Goal: Task Accomplishment & Management: Complete application form

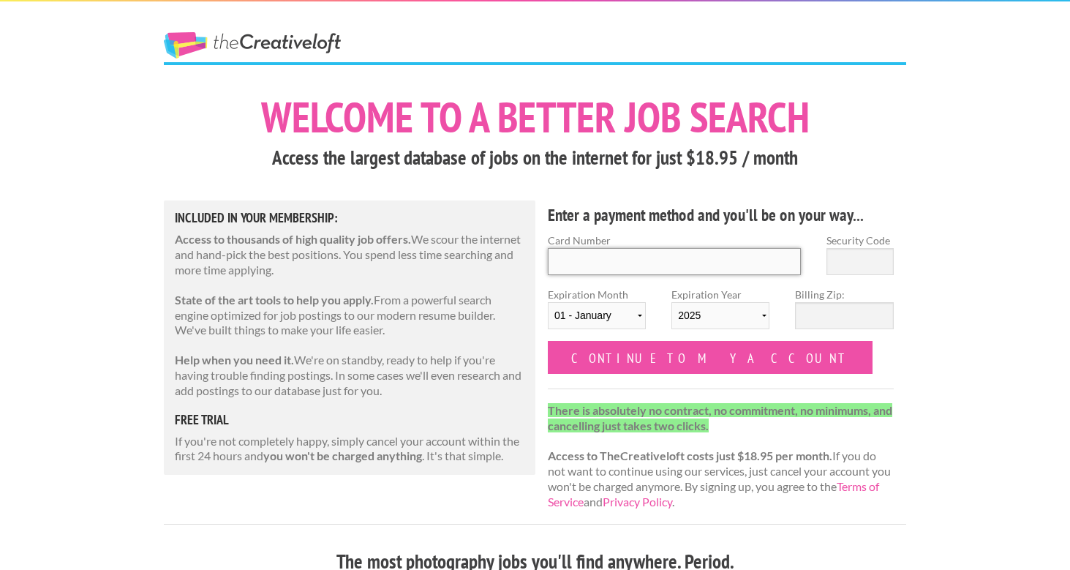
click at [614, 255] on input "Card Number" at bounding box center [674, 261] width 253 height 27
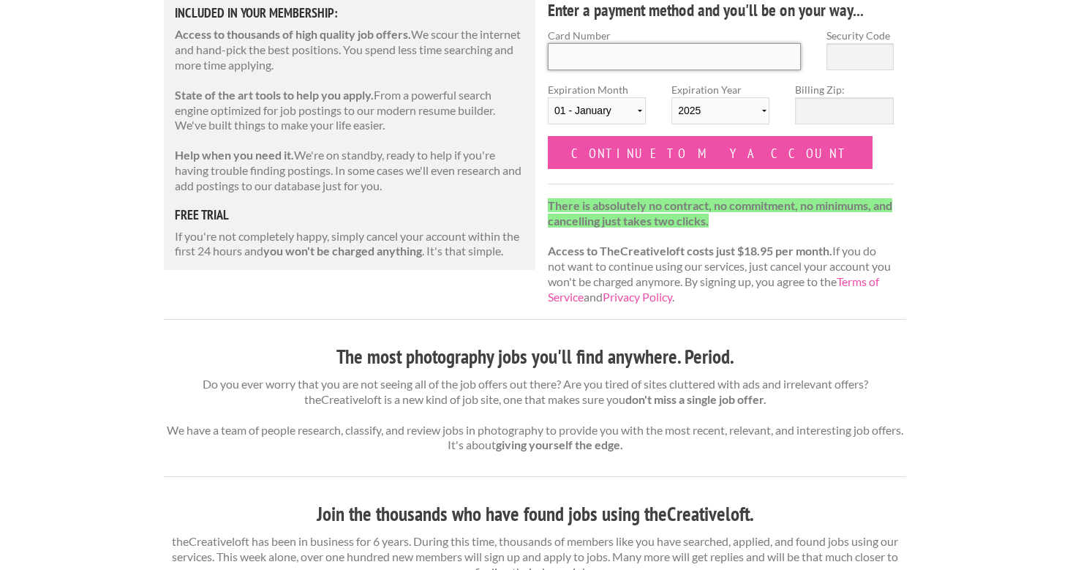
scroll to position [133, 0]
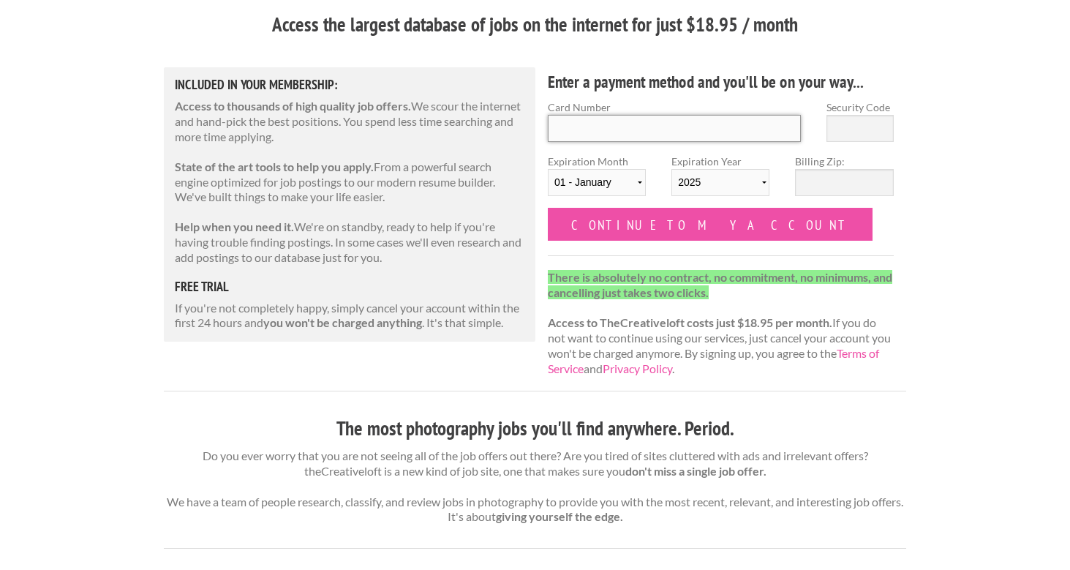
click at [622, 126] on input "Card Number" at bounding box center [674, 128] width 253 height 27
click at [435, 280] on h5 "free trial" at bounding box center [350, 286] width 350 height 13
click at [614, 119] on input "Card Number" at bounding box center [674, 128] width 253 height 27
type input "371299560048018"
type input "1315"
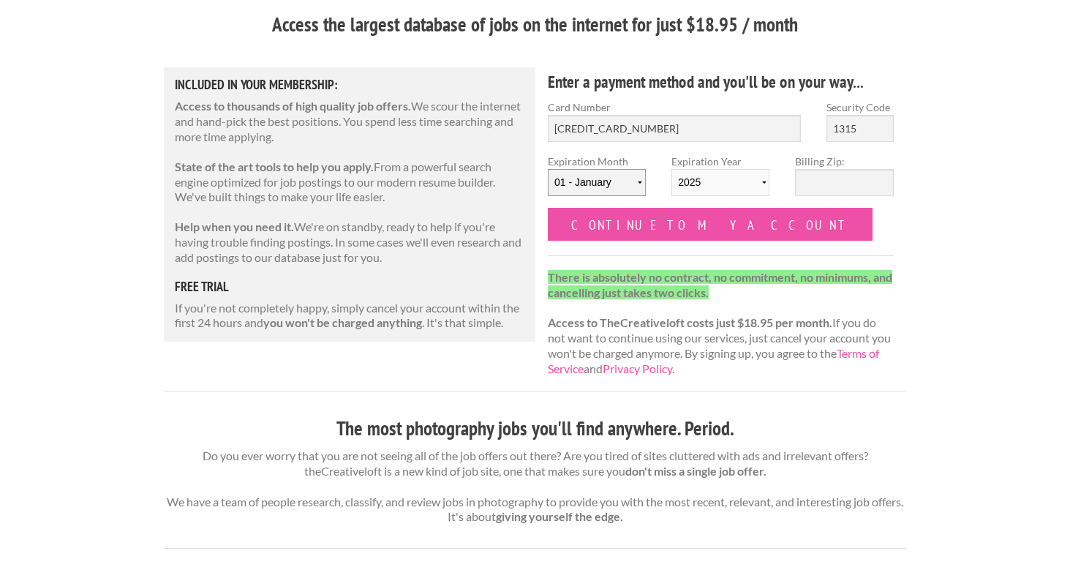
select select "07"
select select "2029"
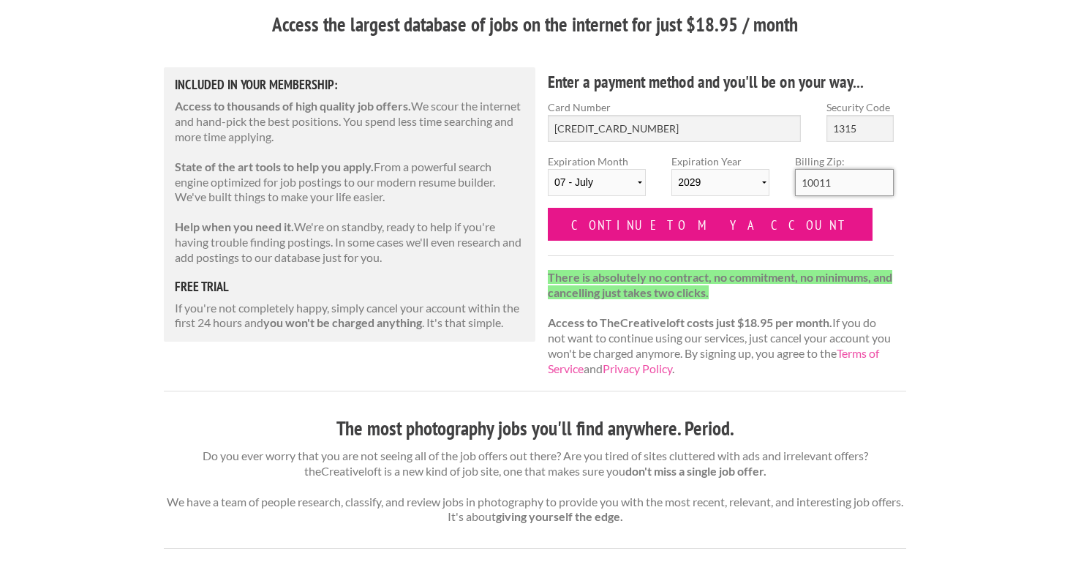
type input "10011"
click at [696, 224] on input "Continue to my account" at bounding box center [710, 224] width 325 height 33
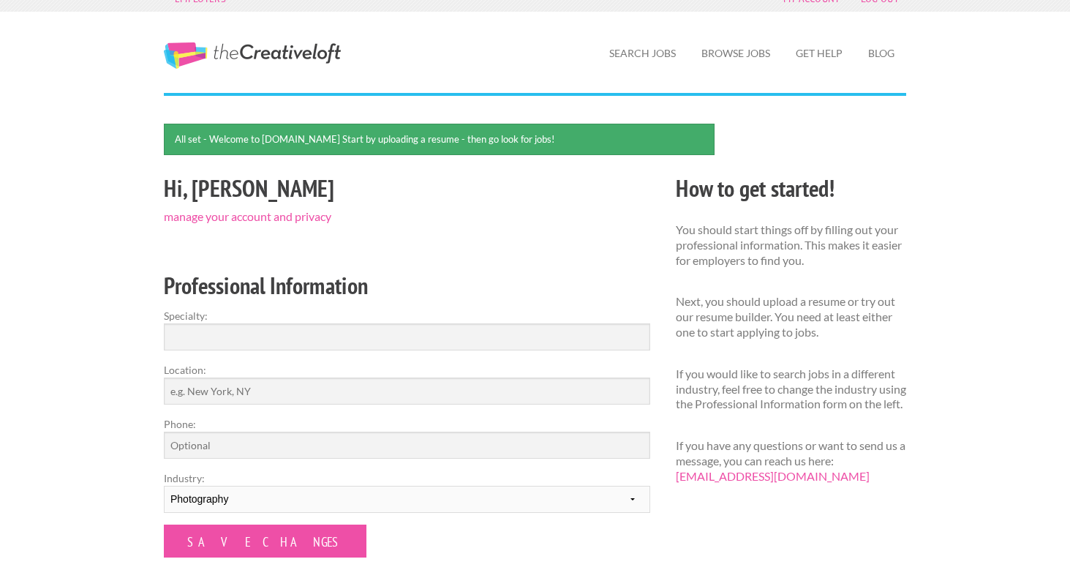
scroll to position [18, 0]
click at [270, 332] on input "Specialty:" at bounding box center [407, 336] width 486 height 27
type input "Photography"
click at [253, 393] on input "Location:" at bounding box center [407, 390] width 486 height 27
type input "[GEOGRAPHIC_DATA]"
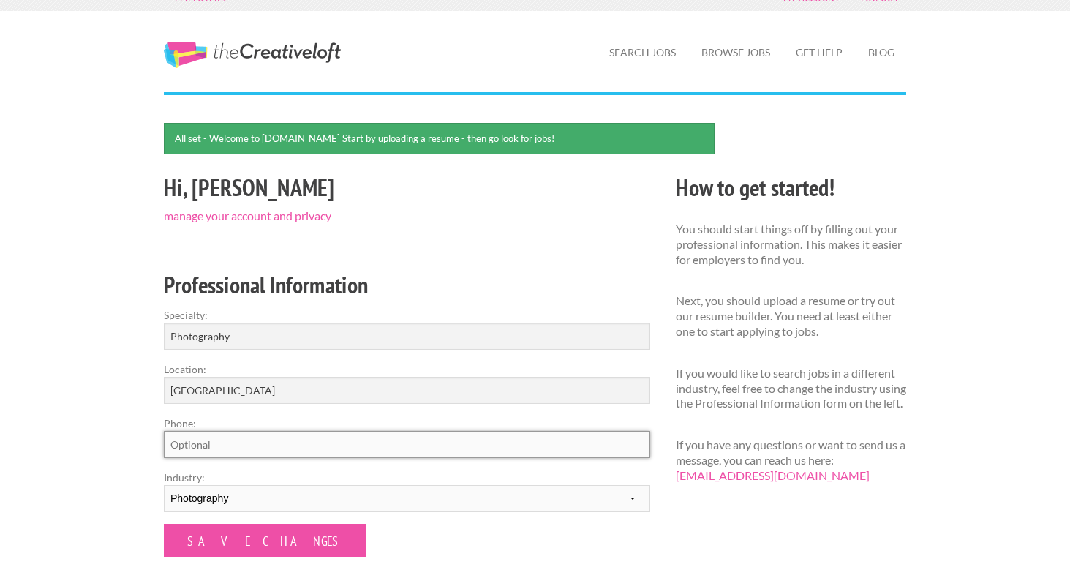
click at [244, 443] on input "Phone:" at bounding box center [407, 444] width 486 height 27
type input "9177679229"
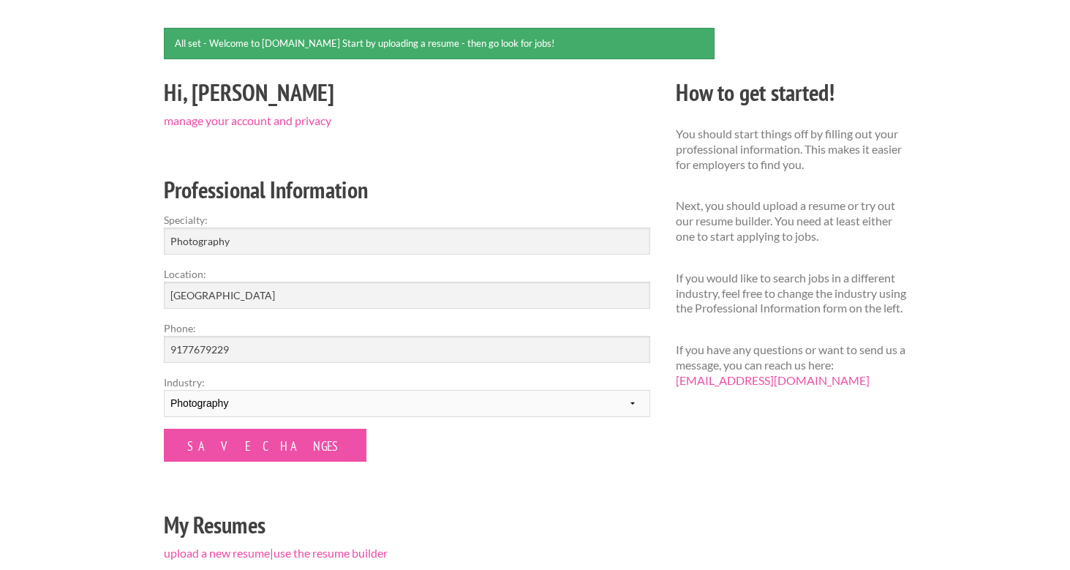
scroll to position [243, 0]
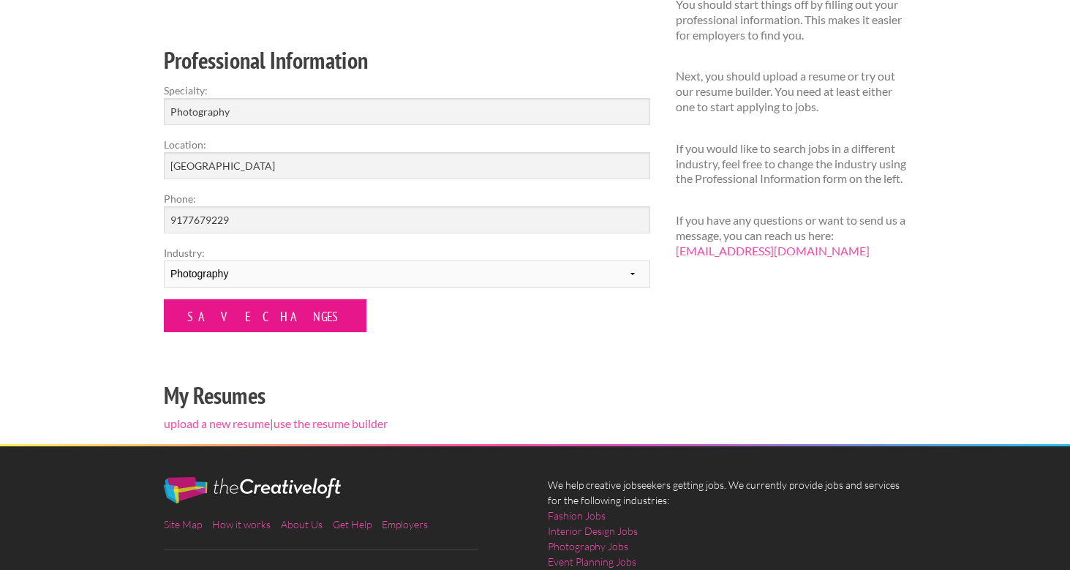
click at [230, 328] on input "Save Changes" at bounding box center [265, 315] width 203 height 33
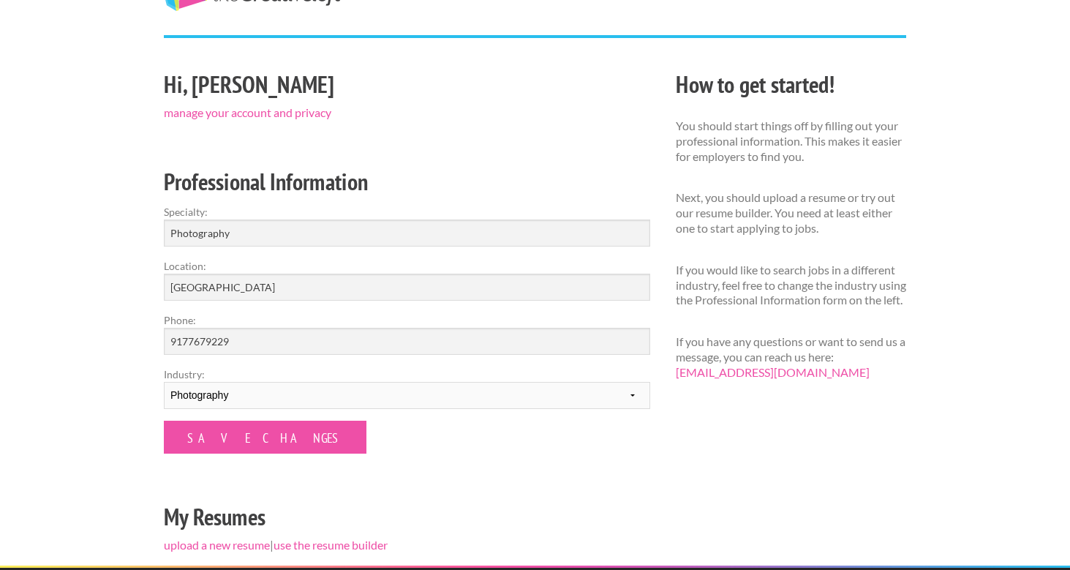
scroll to position [279, 0]
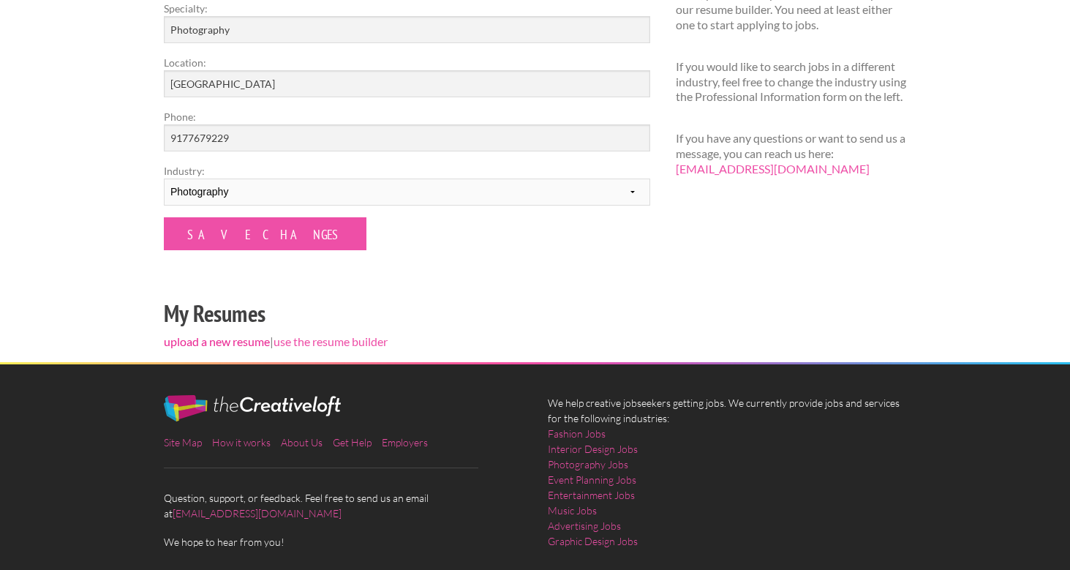
click at [198, 339] on link "upload a new resume" at bounding box center [217, 341] width 106 height 14
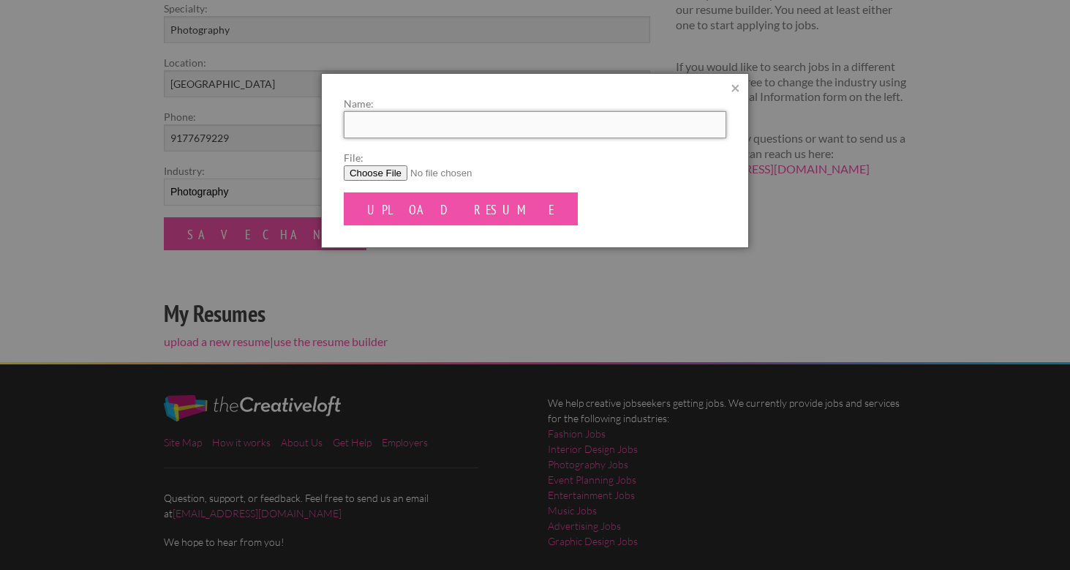
click at [426, 129] on input "Name:" at bounding box center [535, 124] width 383 height 27
type input "P"
type input "Resume"
click at [527, 150] on label "File:" at bounding box center [535, 157] width 383 height 15
click at [527, 165] on input "File:" at bounding box center [535, 172] width 383 height 15
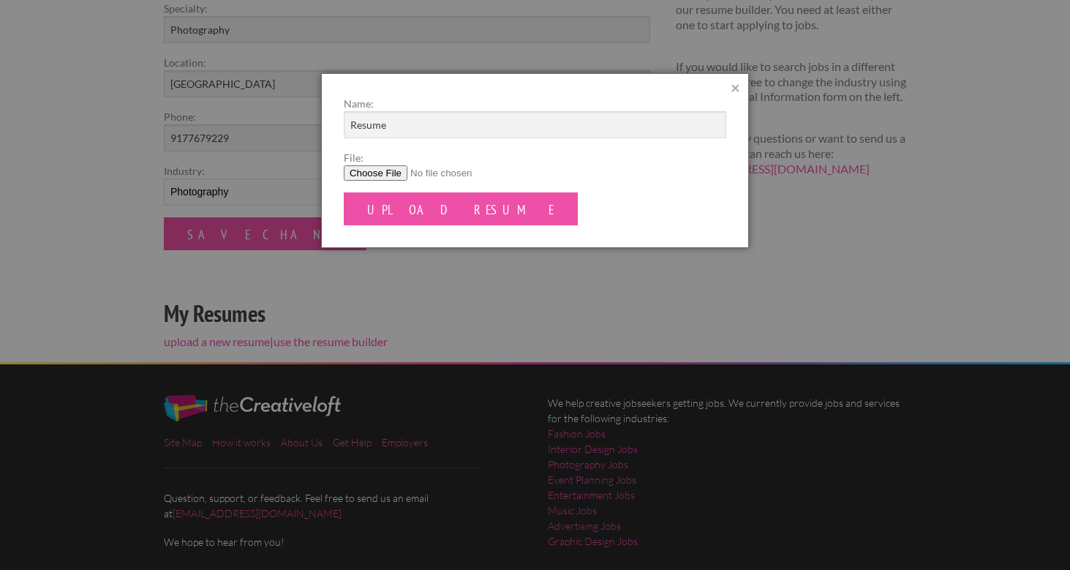
type input "C:\fakepath\TaliaSpiroResume.pdf"
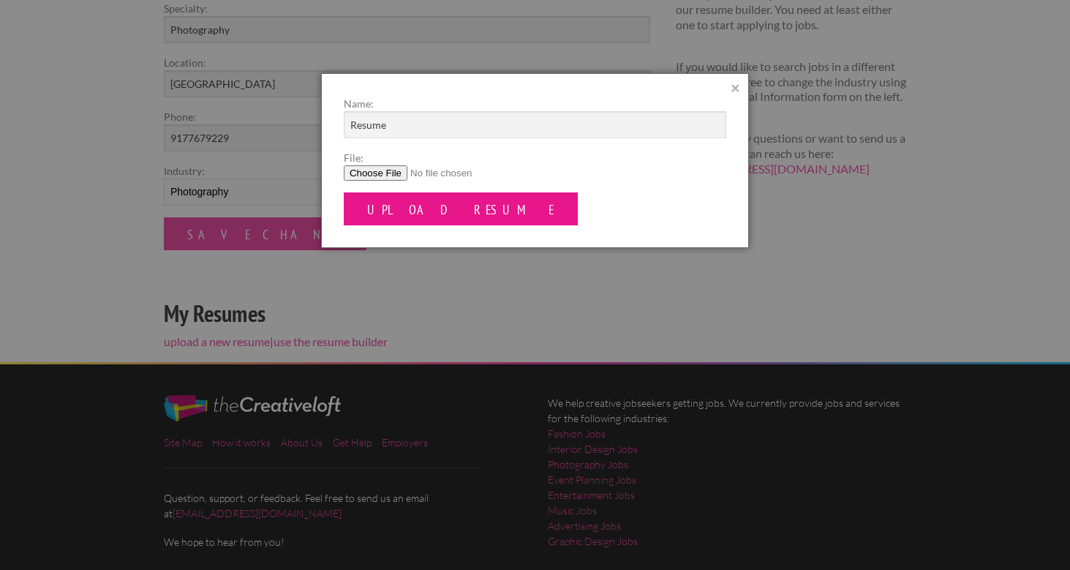
click at [396, 193] on input "Upload Resume" at bounding box center [461, 208] width 234 height 33
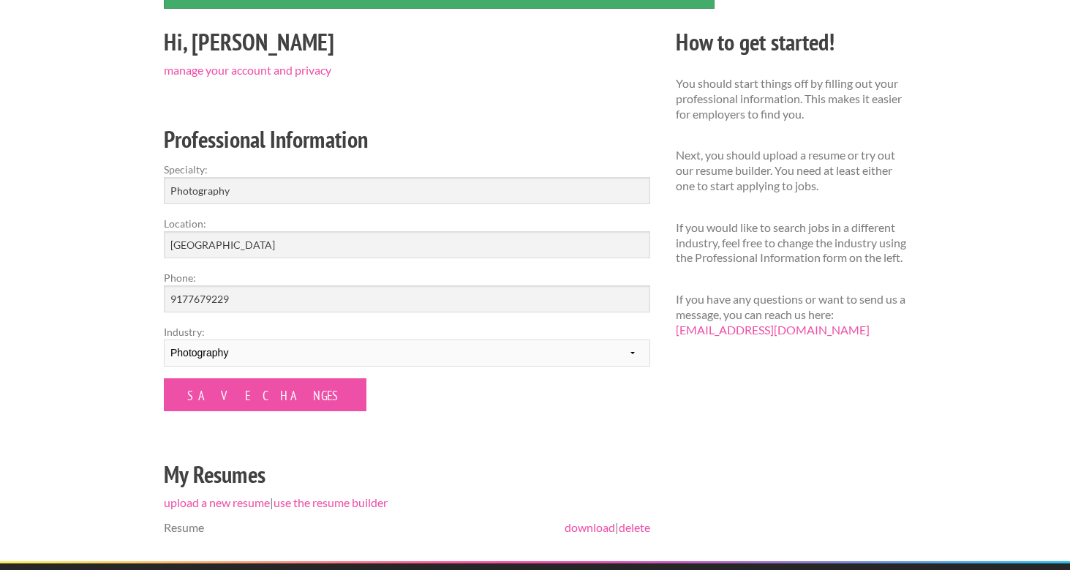
scroll to position [230, 0]
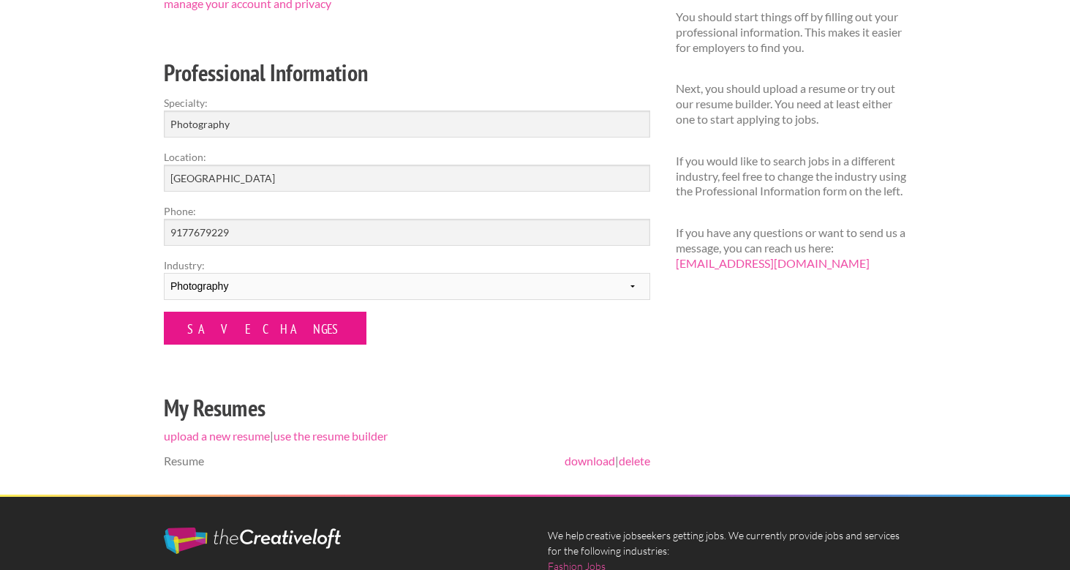
click at [225, 321] on input "Save Changes" at bounding box center [265, 328] width 203 height 33
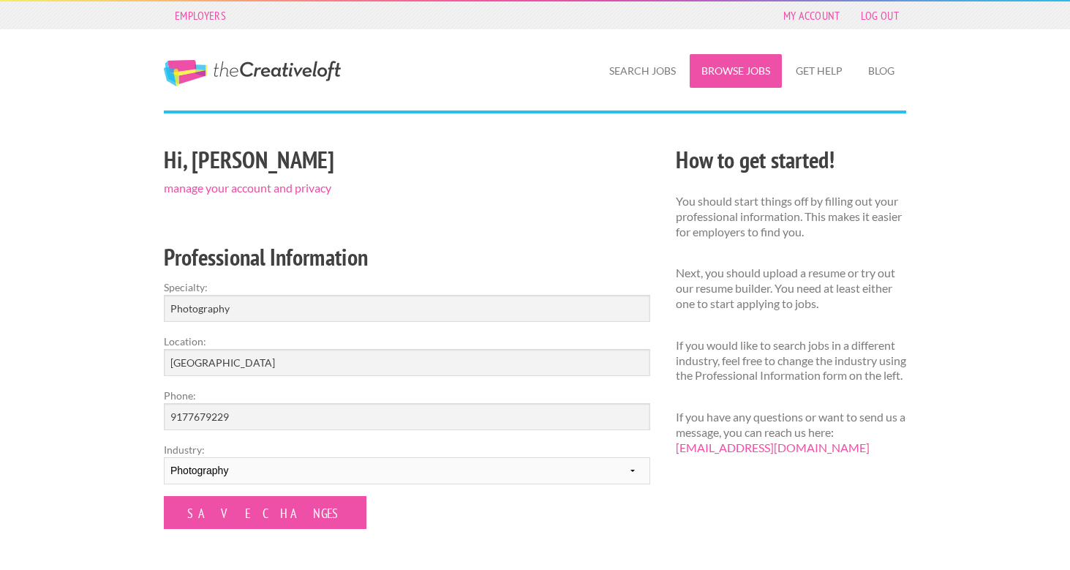
click at [723, 64] on link "Browse Jobs" at bounding box center [736, 71] width 92 height 34
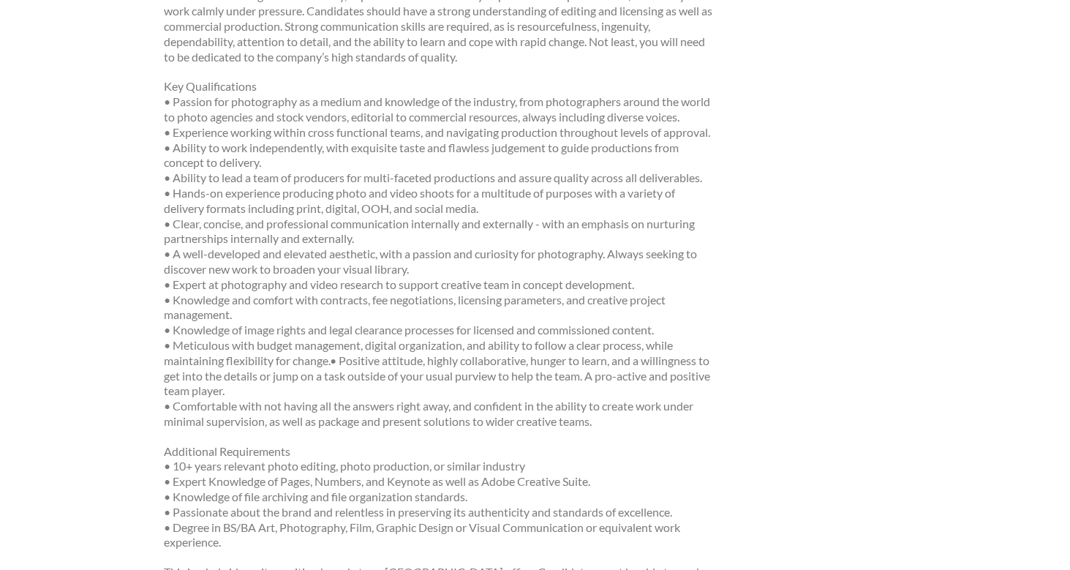
scroll to position [333, 0]
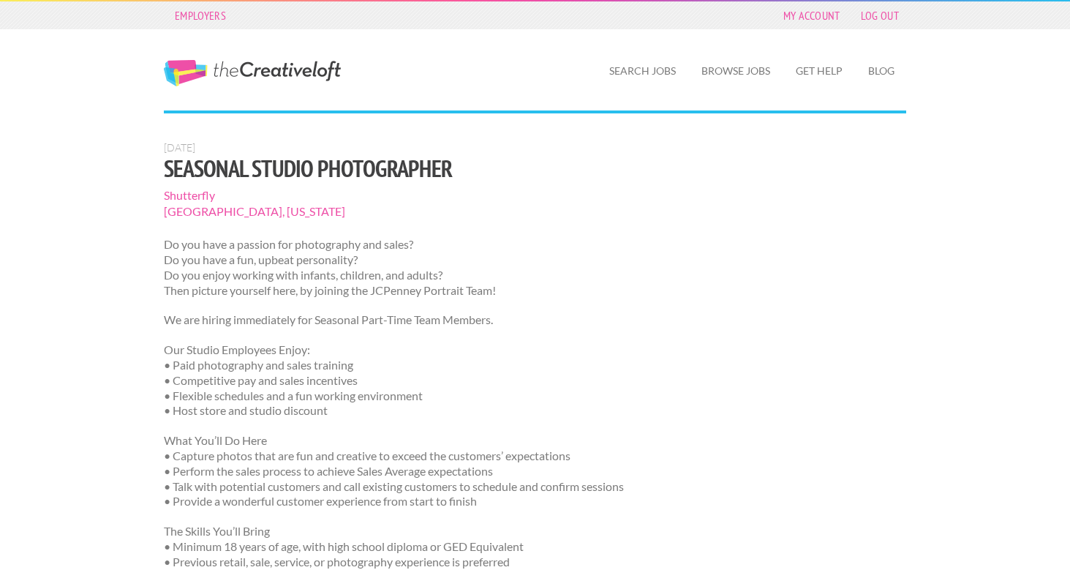
scroll to position [30, 0]
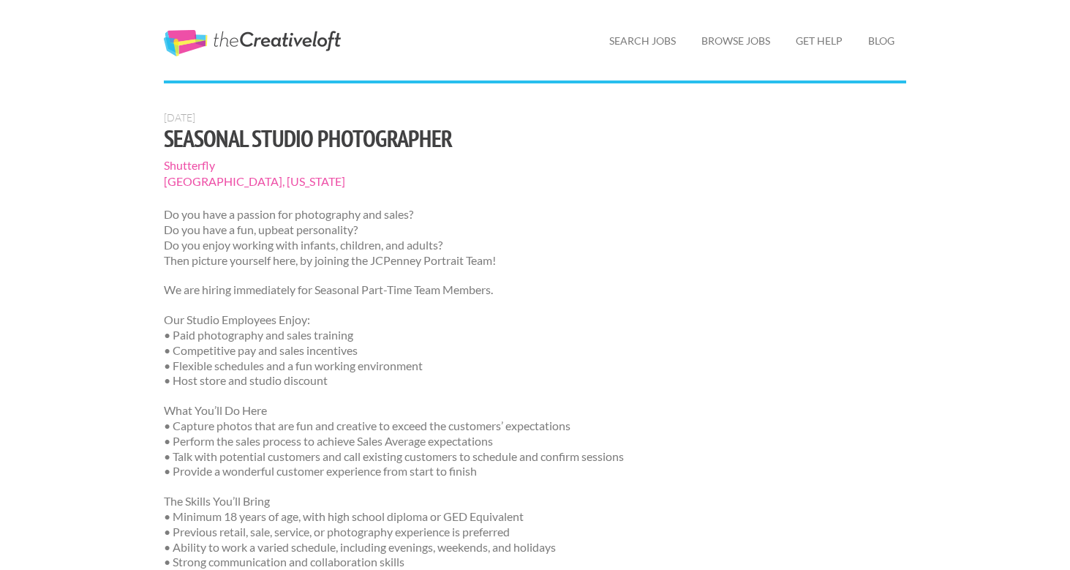
drag, startPoint x: 498, startPoint y: 465, endPoint x: 119, endPoint y: 408, distance: 383.9
click at [119, 408] on div "Employers My Account Log Out The Creative Loft Search Jobs Browse Jobs Get Help…" at bounding box center [535, 557] width 1070 height 1175
click at [143, 443] on div "Employers My Account Log Out The Creative Loft Search Jobs Browse Jobs Get Help…" at bounding box center [535, 557] width 1070 height 1175
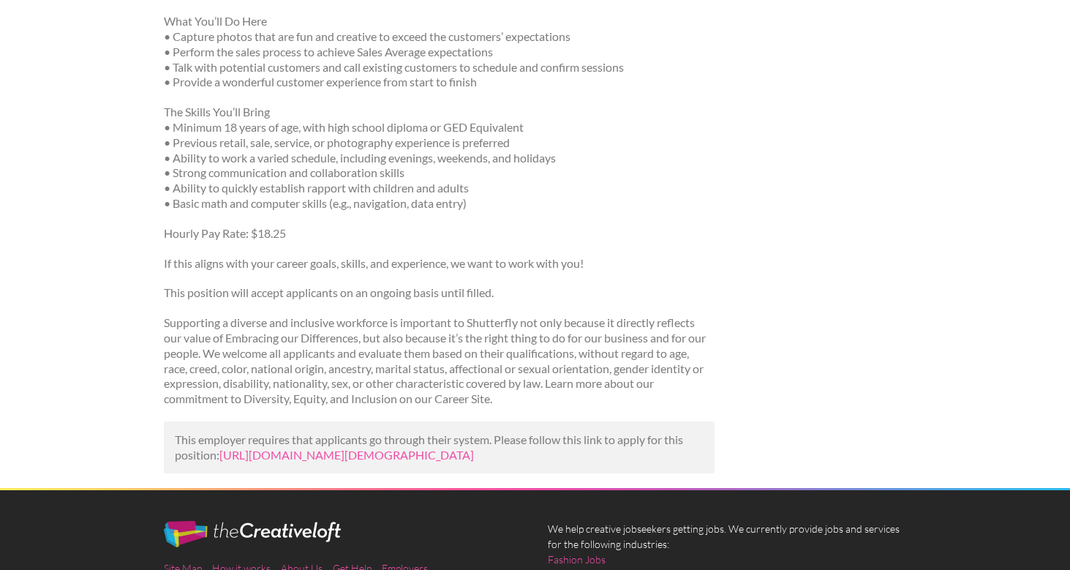
scroll to position [420, 0]
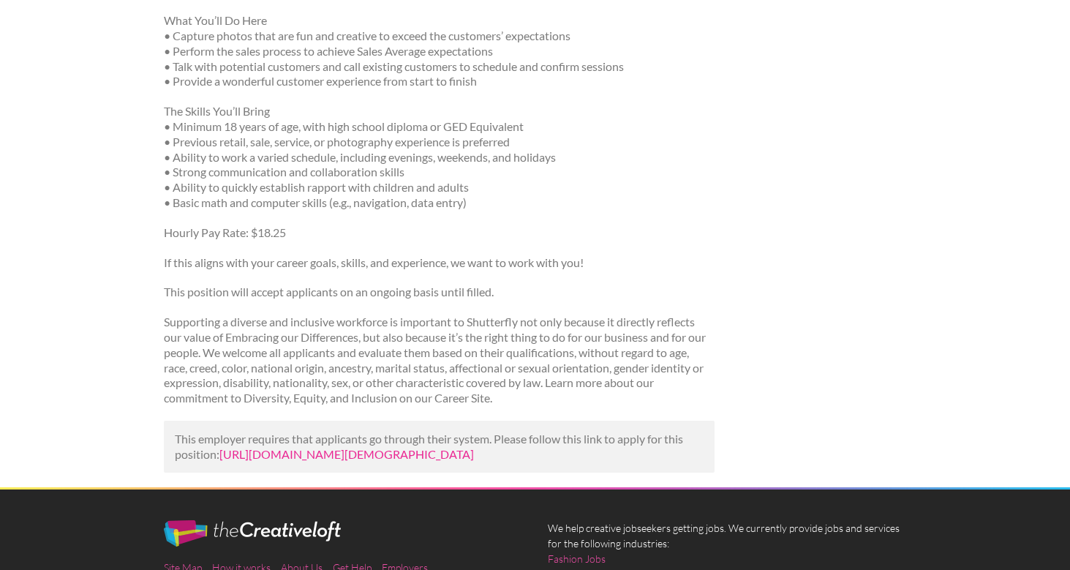
click at [246, 447] on link "https://www.ziprecruiter.com/c/Shutterfly/Job/Seasonal-Studio-Photographer/-in-…" at bounding box center [346, 454] width 255 height 14
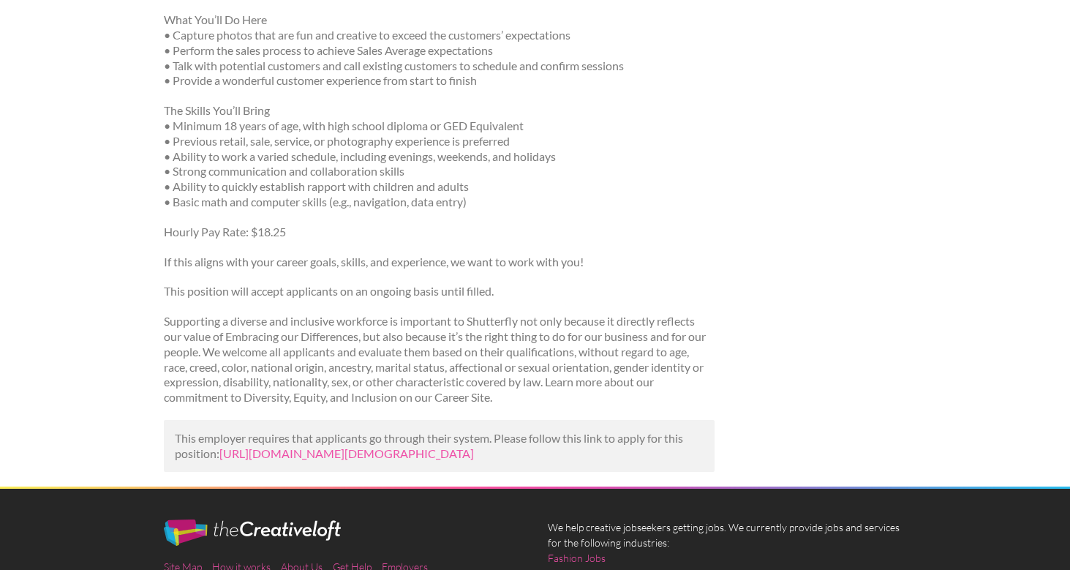
scroll to position [465, 0]
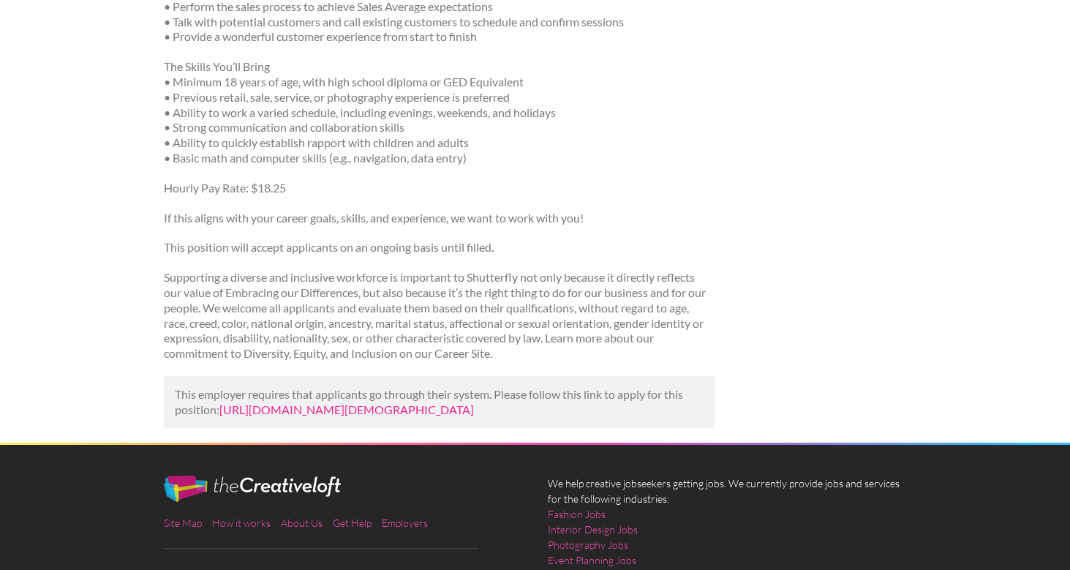
click at [323, 402] on link "https://www.ziprecruiter.com/c/Shutterfly/Job/Seasonal-Studio-Photographer/-in-…" at bounding box center [346, 409] width 255 height 14
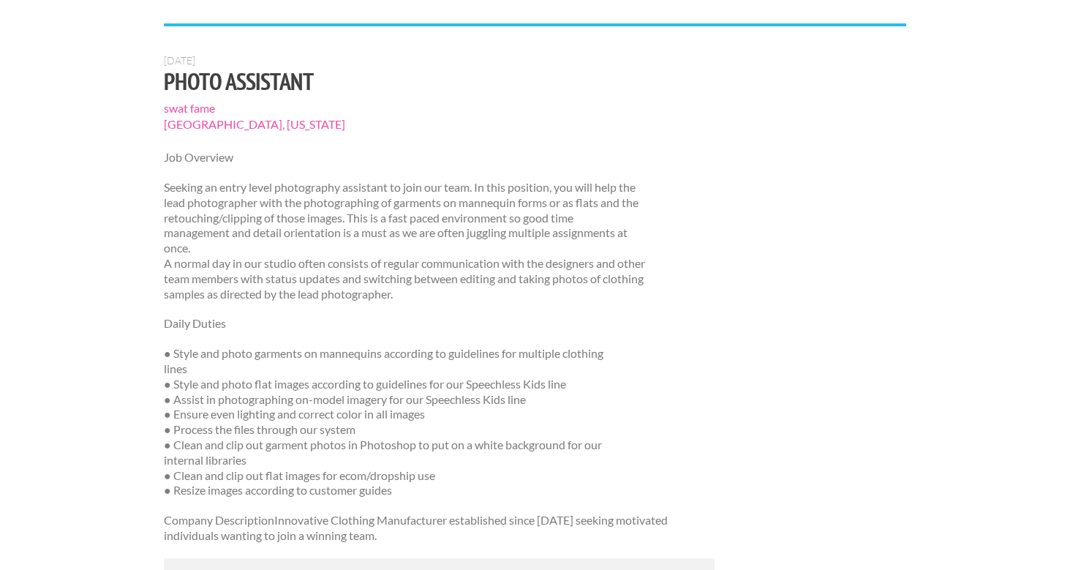
scroll to position [88, 0]
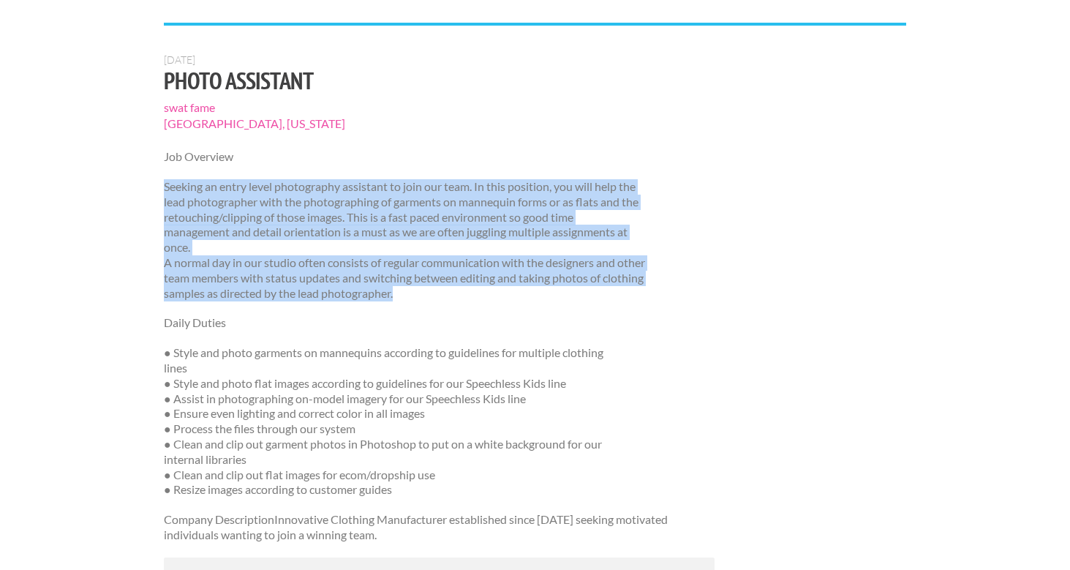
drag, startPoint x: 437, startPoint y: 294, endPoint x: 160, endPoint y: 192, distance: 294.9
click at [160, 192] on div "[DATE] Photo Assistant swat fame [GEOGRAPHIC_DATA], [US_STATE] Job Overview See…" at bounding box center [439, 338] width 576 height 571
click at [225, 267] on p "Seeking an entry level photography assistant to join our team. In this position…" at bounding box center [439, 239] width 551 height 121
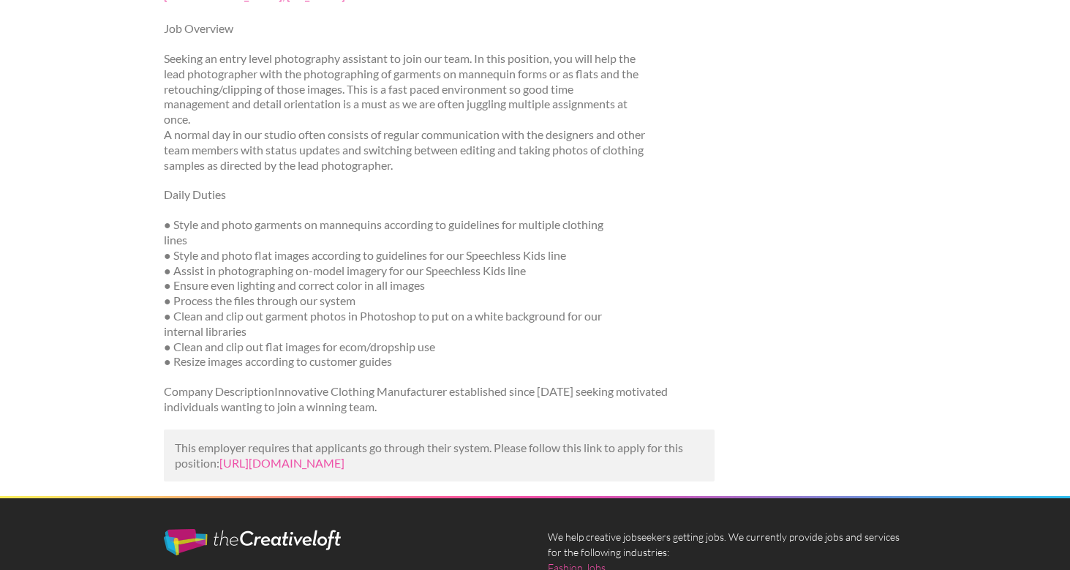
scroll to position [75, 0]
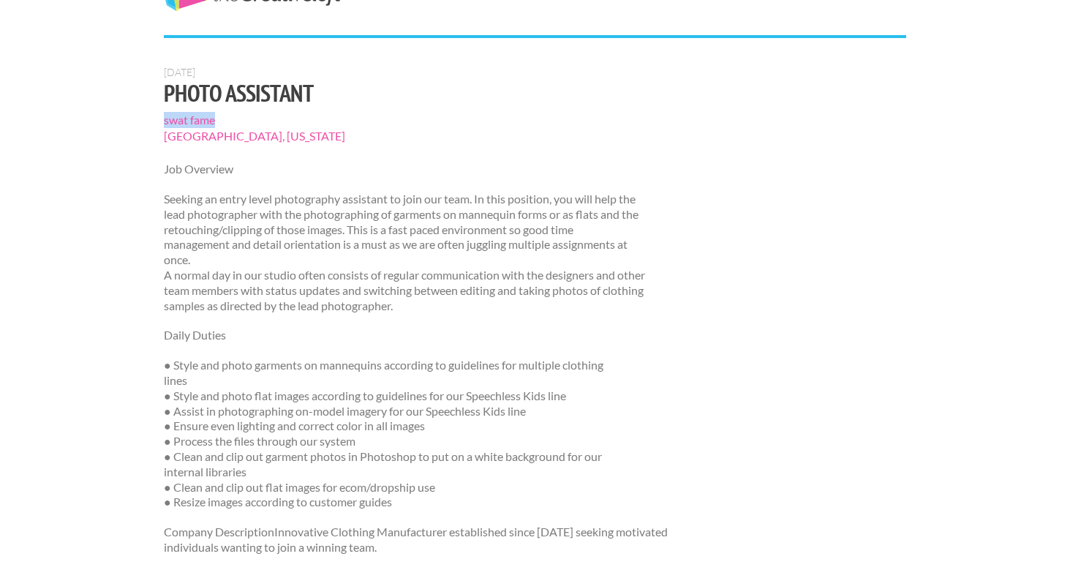
drag, startPoint x: 225, startPoint y: 124, endPoint x: 157, endPoint y: 123, distance: 68.8
click at [157, 123] on div "[DATE] Photo Assistant swat fame [GEOGRAPHIC_DATA], [US_STATE] Job Overview See…" at bounding box center [439, 351] width 576 height 571
click at [260, 253] on p "Seeking an entry level photography assistant to join our team. In this position…" at bounding box center [439, 252] width 551 height 121
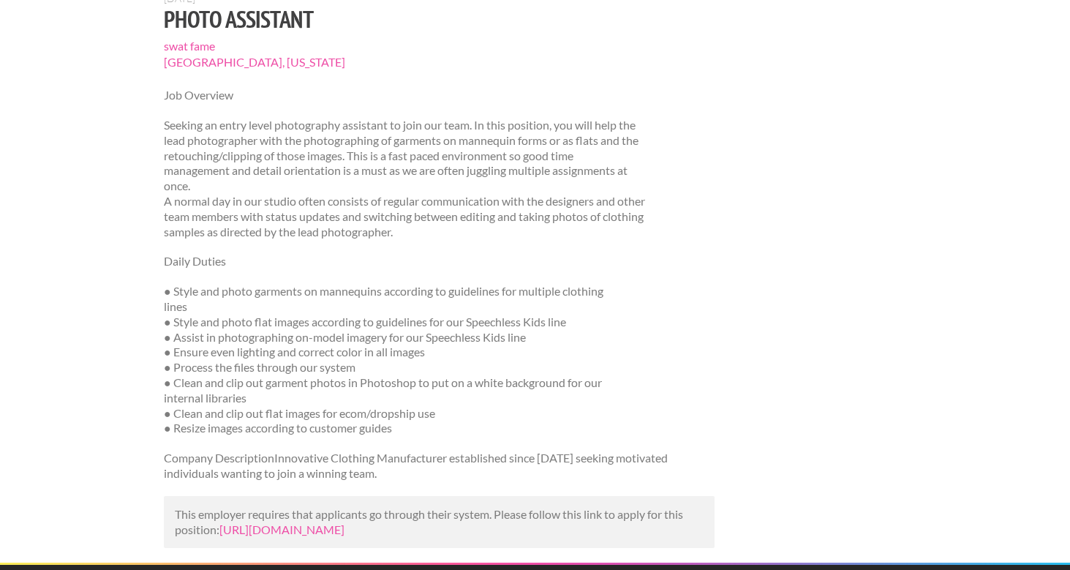
scroll to position [151, 0]
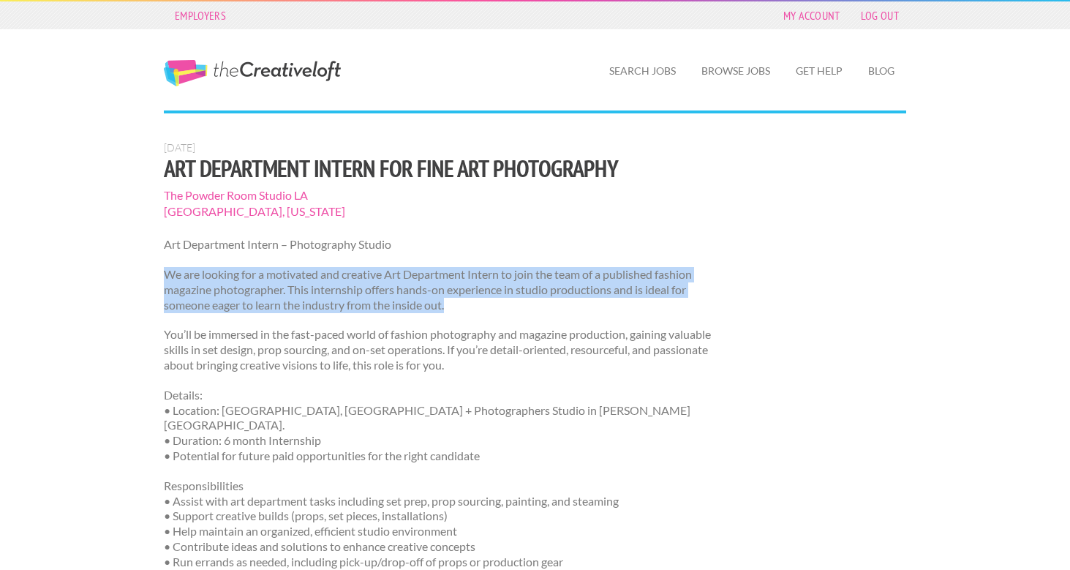
drag, startPoint x: 497, startPoint y: 310, endPoint x: 132, endPoint y: 273, distance: 366.9
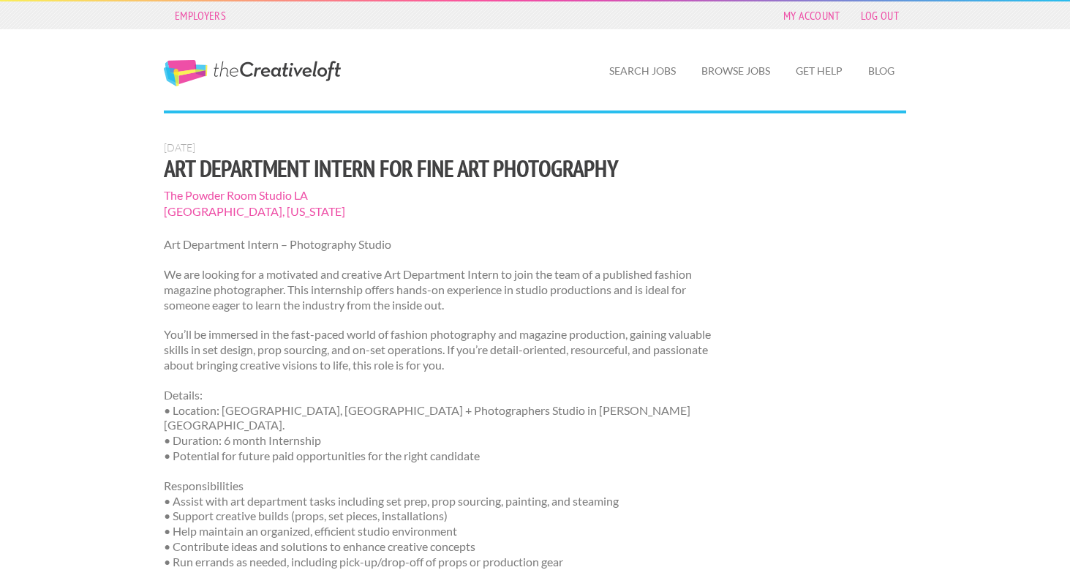
click at [291, 362] on p "You’ll be immersed in the fast-paced world of fashion photography and magazine …" at bounding box center [439, 349] width 551 height 45
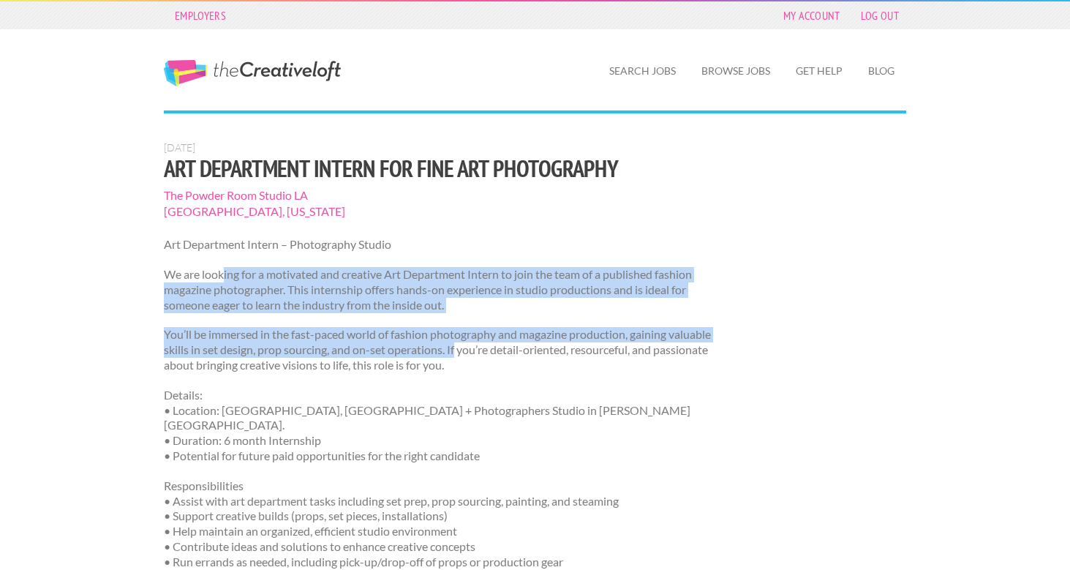
drag, startPoint x: 503, startPoint y: 347, endPoint x: 225, endPoint y: 277, distance: 286.7
click at [225, 277] on div "Art Department Intern – Photography Studio We are looking for a motivated and c…" at bounding box center [439, 532] width 551 height 590
click at [237, 314] on div "Art Department Intern – Photography Studio We are looking for a motivated and c…" at bounding box center [439, 532] width 551 height 590
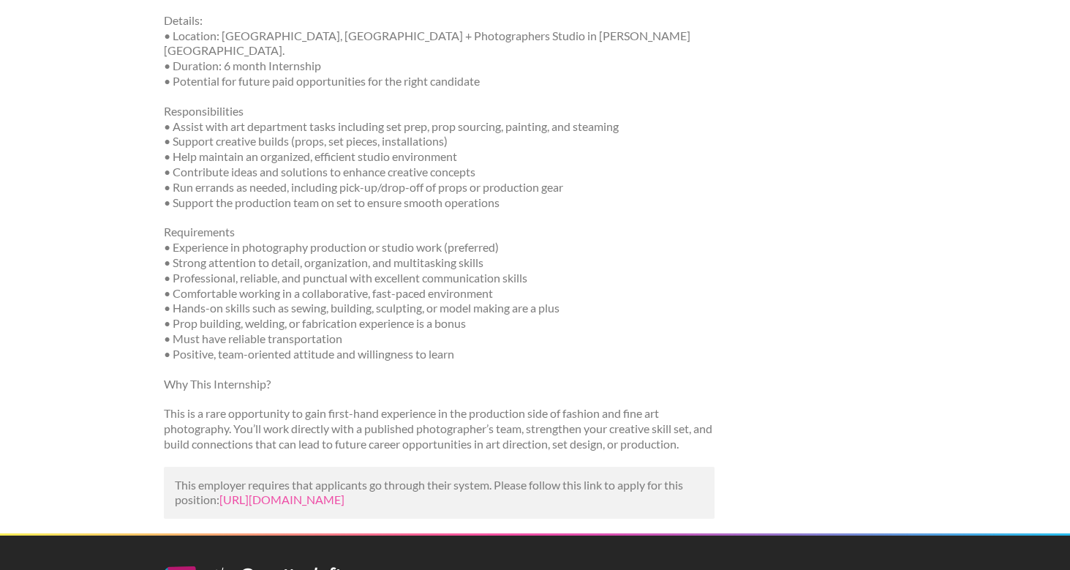
scroll to position [413, 0]
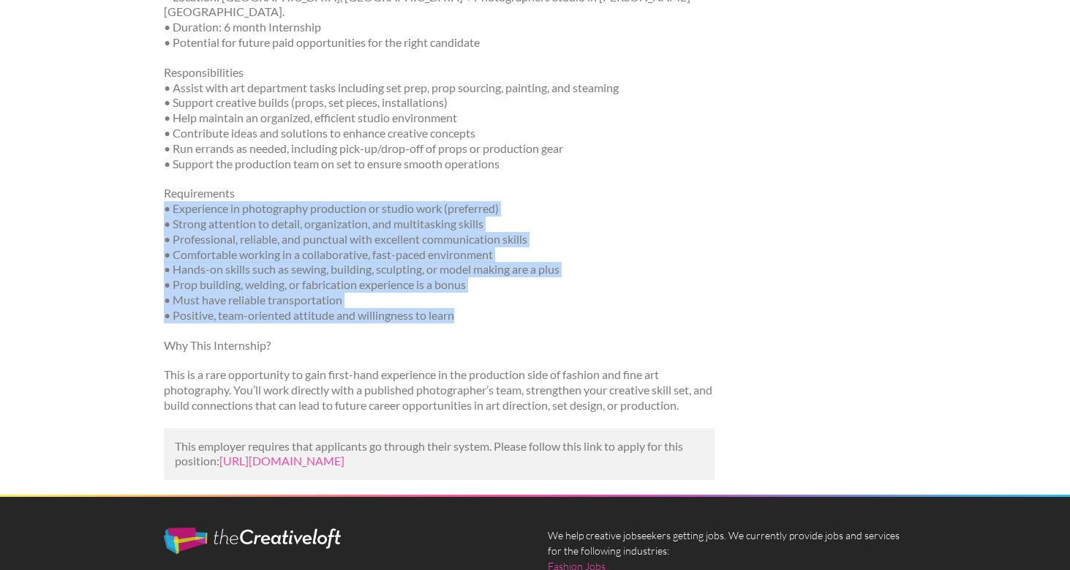
drag, startPoint x: 467, startPoint y: 287, endPoint x: 158, endPoint y: 187, distance: 325.0
click at [158, 187] on div "[DATE] Art Department Intern for Fine Art Photography The Powder Room Studio [G…" at bounding box center [439, 111] width 576 height 767
click at [209, 223] on p "Requirements • Experience in photography production or studio work (preferred) …" at bounding box center [439, 254] width 551 height 137
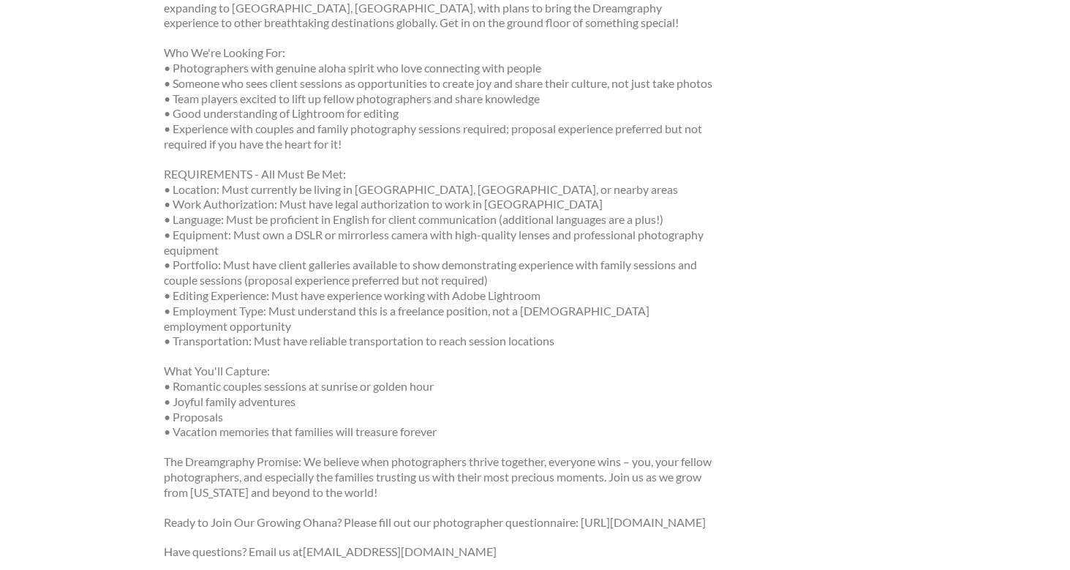
scroll to position [605, 0]
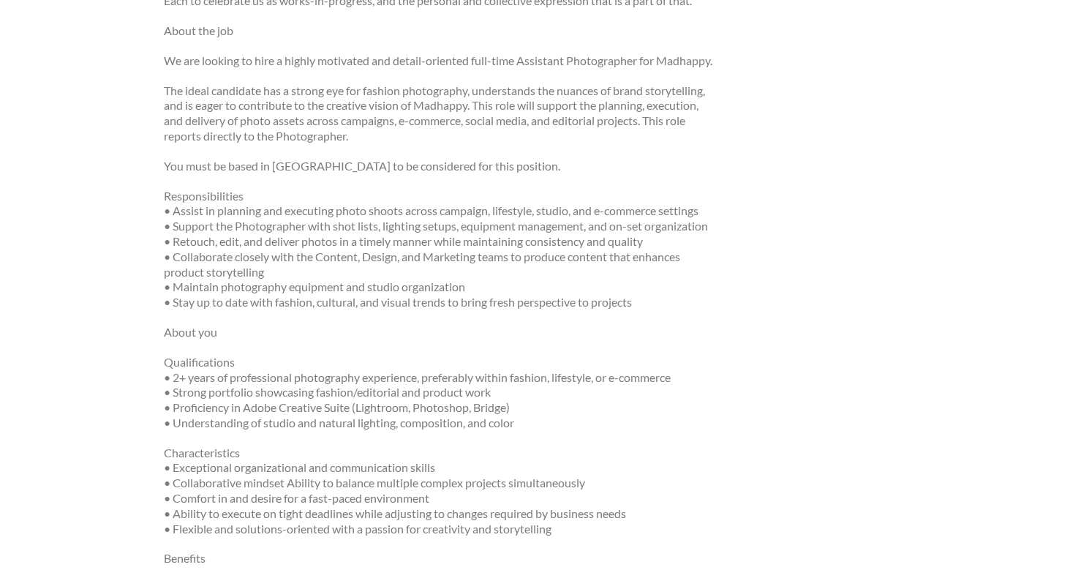
scroll to position [410, 0]
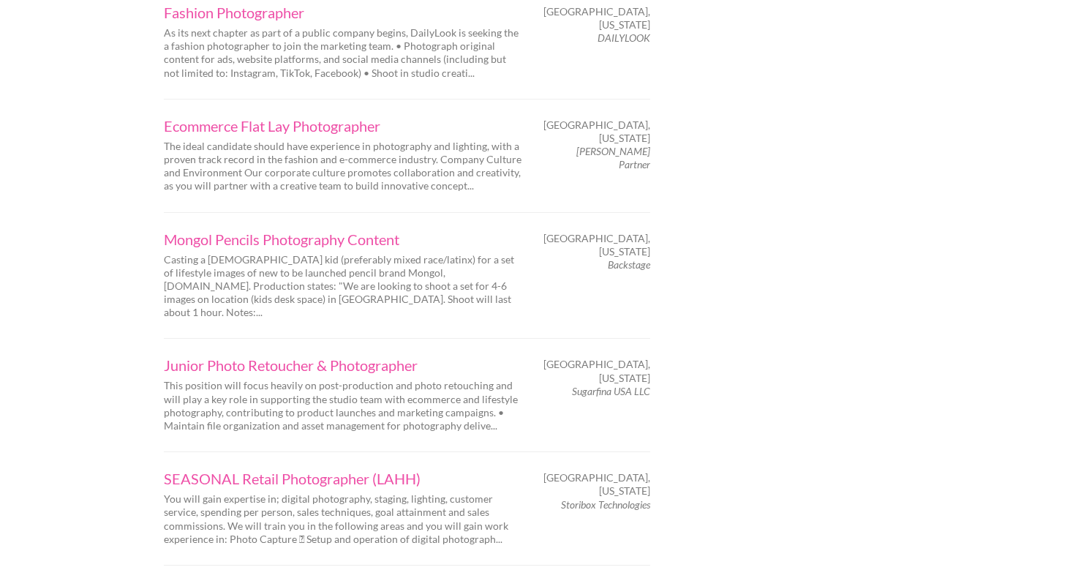
scroll to position [2034, 0]
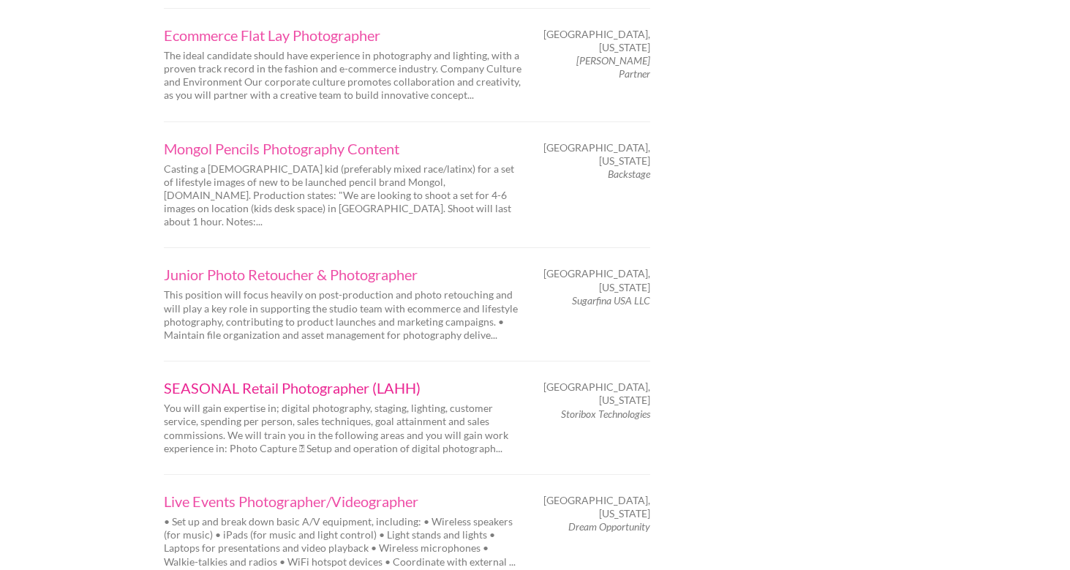
click at [325, 380] on link "SEASONAL Retail Photographer (LAHH)" at bounding box center [343, 387] width 358 height 15
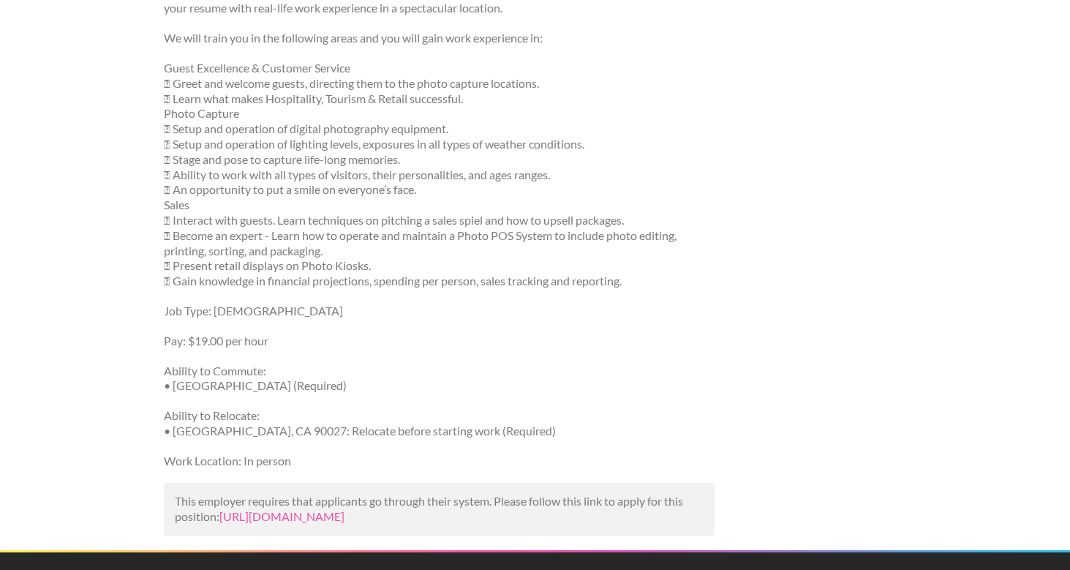
scroll to position [653, 0]
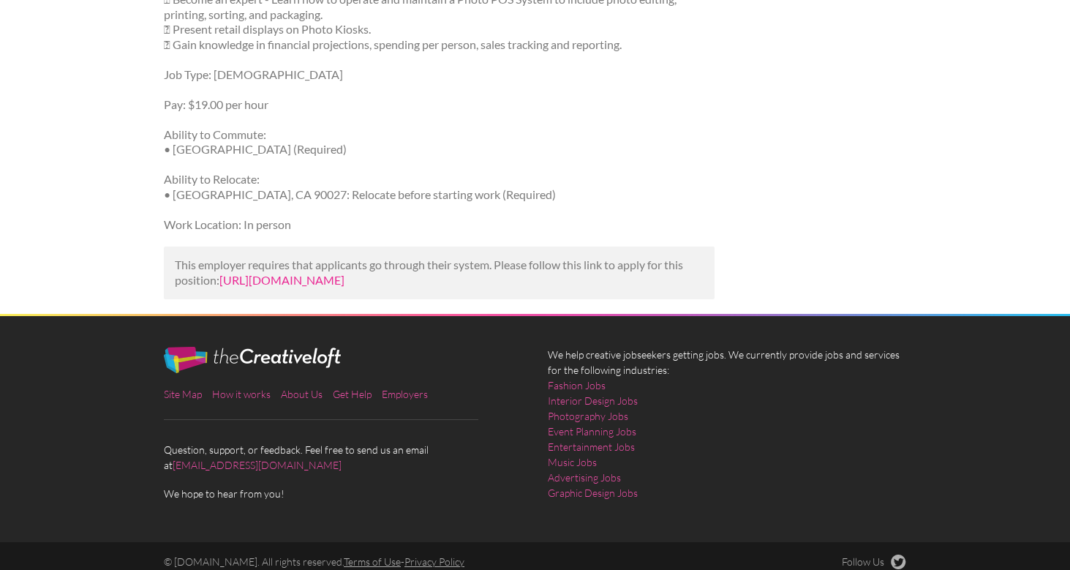
click at [279, 273] on link "https://www.indeed.com/viewjob?jk=2e555bae310121a9&utm_campaign=google_jobs_app…" at bounding box center [281, 280] width 125 height 14
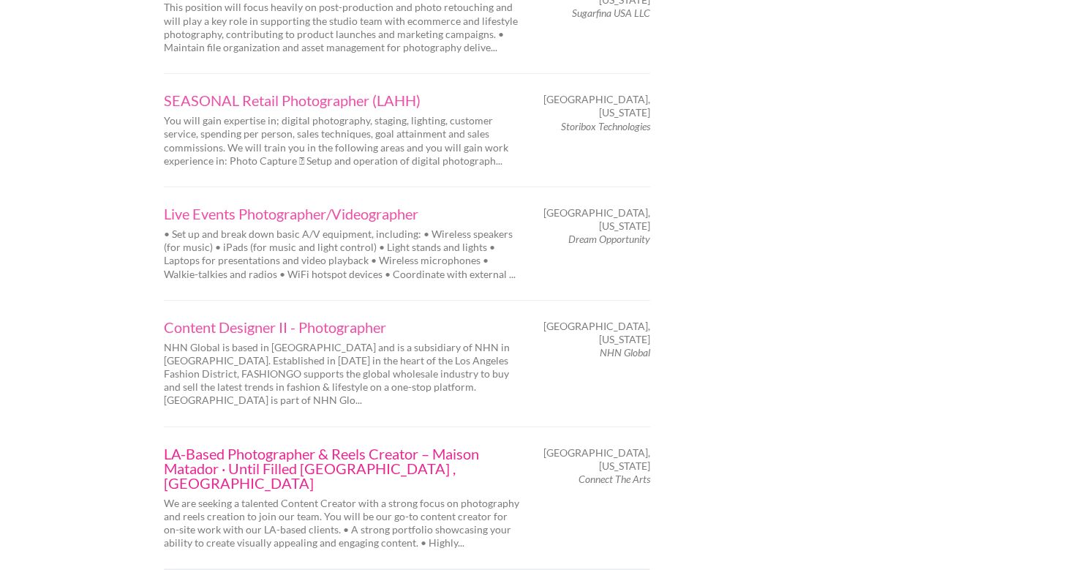
scroll to position [2328, 0]
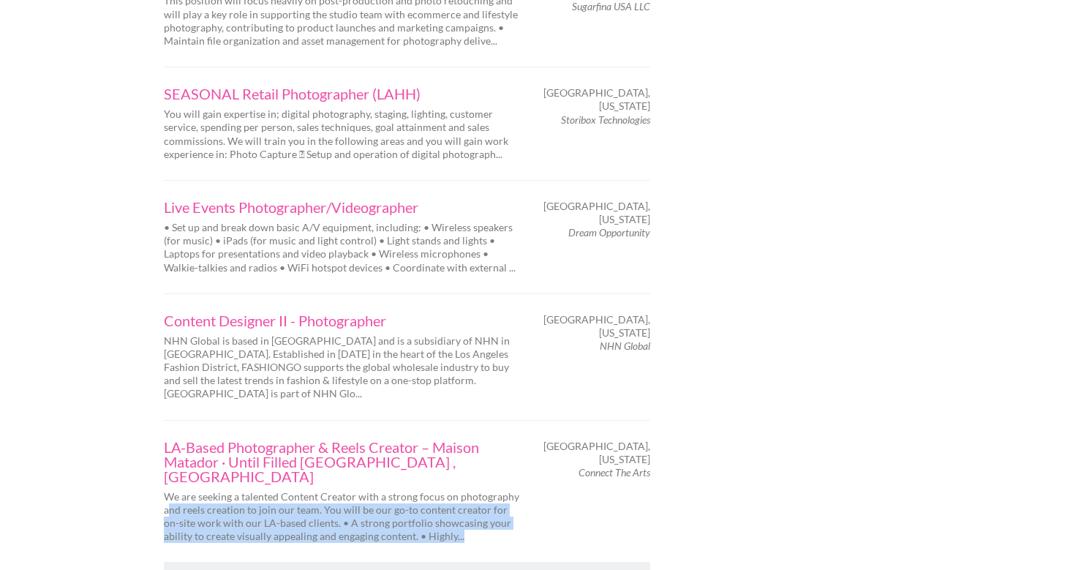
drag, startPoint x: 447, startPoint y: 426, endPoint x: 169, endPoint y: 399, distance: 279.3
click at [169, 490] on p "We are seeking a talented Content Creator with a strong focus on photography an…" at bounding box center [343, 516] width 358 height 53
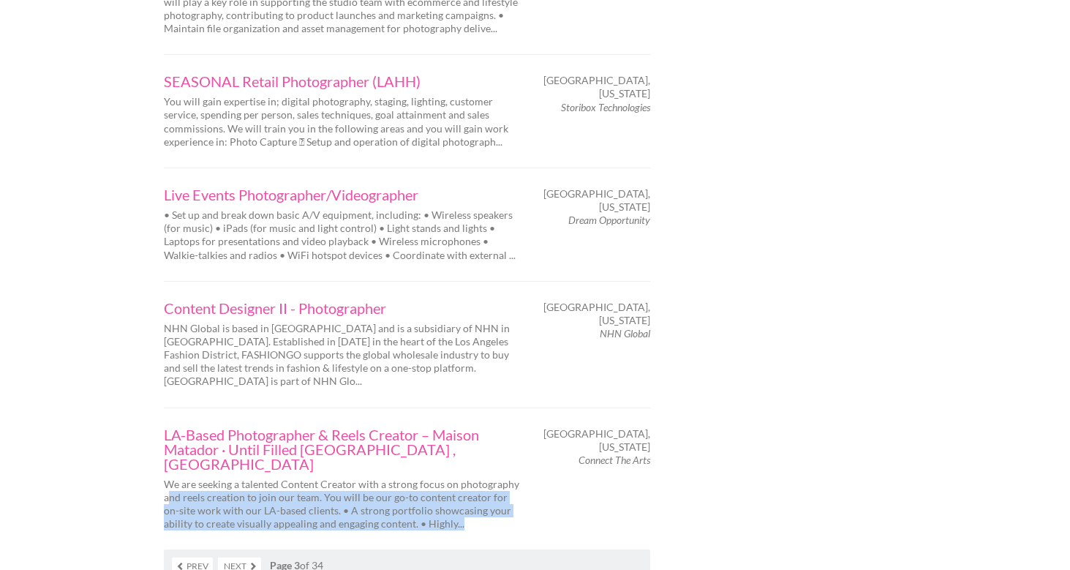
click at [239, 557] on link "Next" at bounding box center [239, 565] width 43 height 17
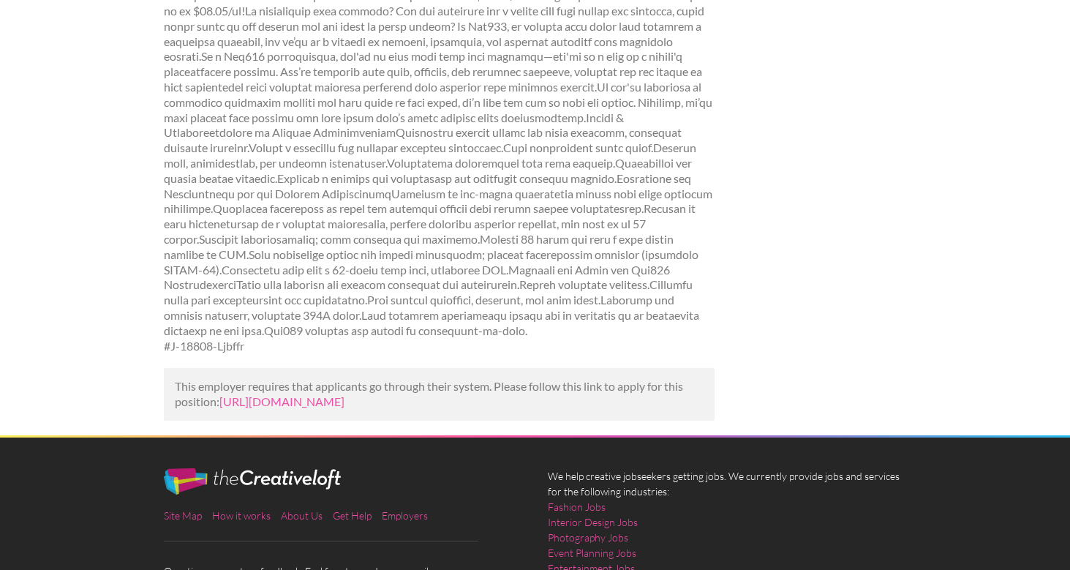
scroll to position [381, 0]
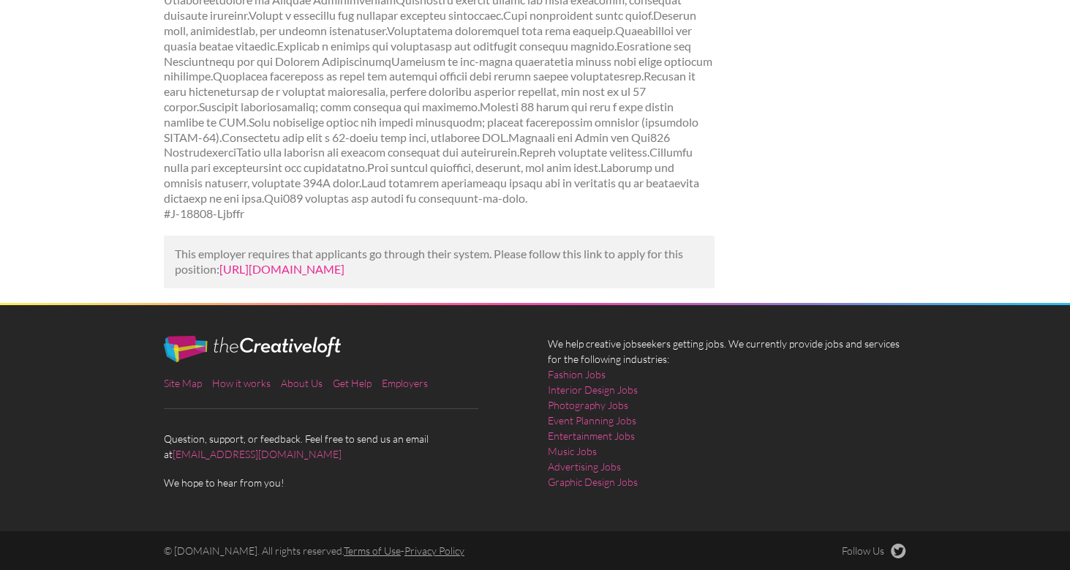
click at [345, 262] on link "[URL][DOMAIN_NAME]" at bounding box center [281, 269] width 125 height 14
